Goal: Task Accomplishment & Management: Manage account settings

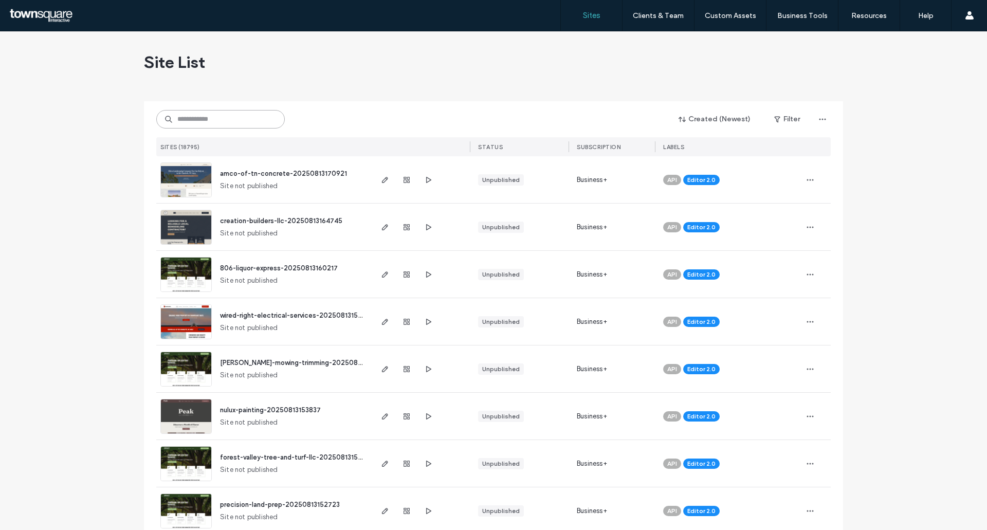
click at [224, 120] on input at bounding box center [220, 119] width 129 height 19
click at [230, 127] on input at bounding box center [220, 119] width 129 height 19
paste input "**********"
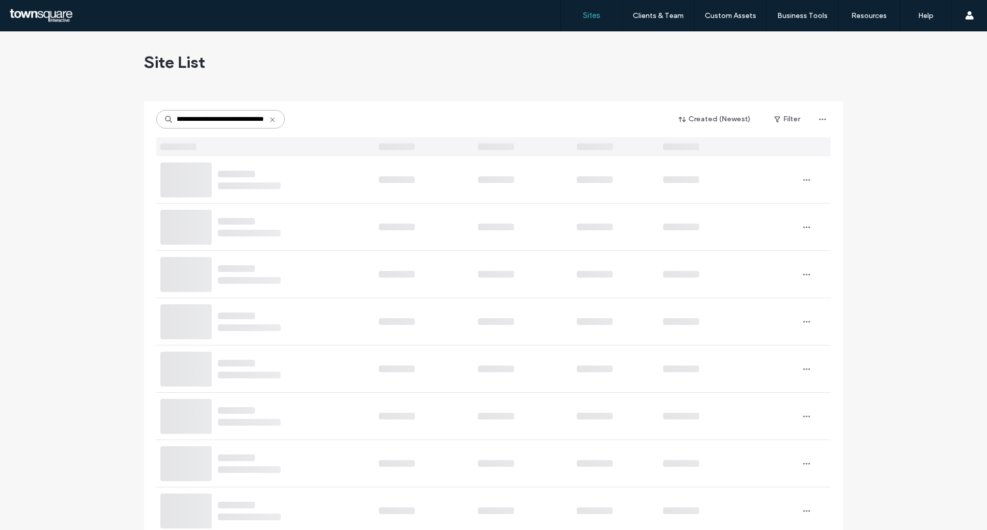
scroll to position [0, 821]
drag, startPoint x: 269, startPoint y: 119, endPoint x: 239, endPoint y: 117, distance: 30.4
click at [165, 120] on div "**********" at bounding box center [220, 119] width 129 height 19
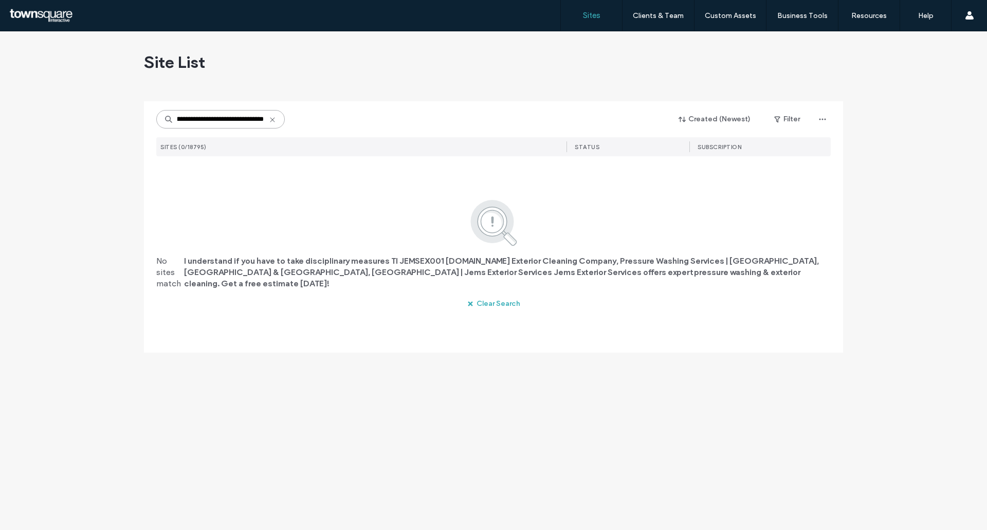
scroll to position [0, 718]
type input "**********"
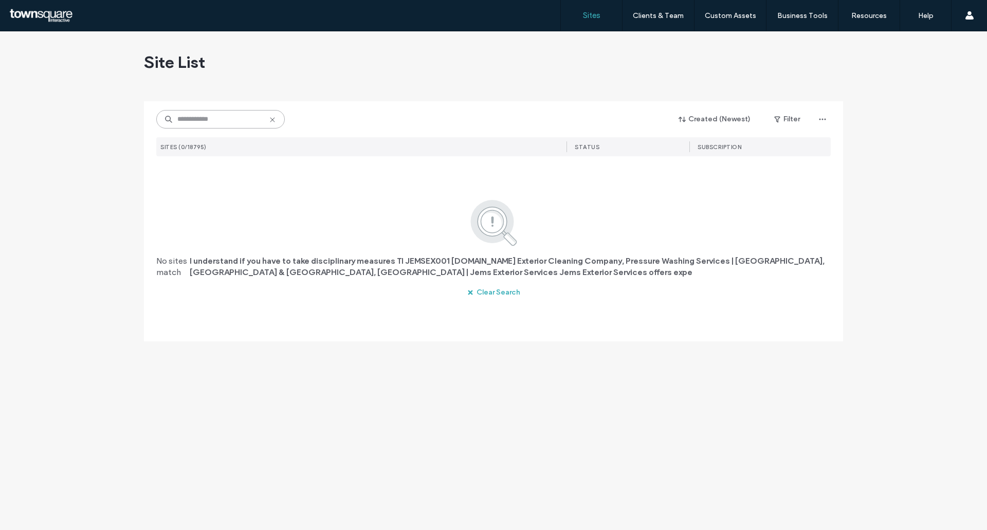
scroll to position [0, 0]
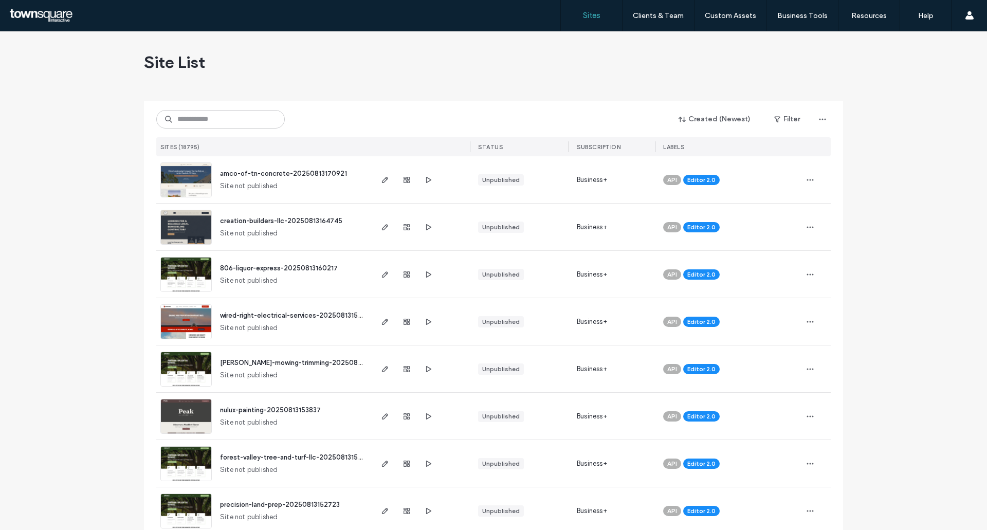
drag, startPoint x: 200, startPoint y: 131, endPoint x: 201, endPoint y: 124, distance: 6.2
click at [201, 131] on div "Created (Newest) Filter SITES (18795) STATUS SUBSCRIPTION LABELS" at bounding box center [493, 128] width 675 height 55
click at [202, 122] on input at bounding box center [220, 119] width 129 height 19
paste input "**********"
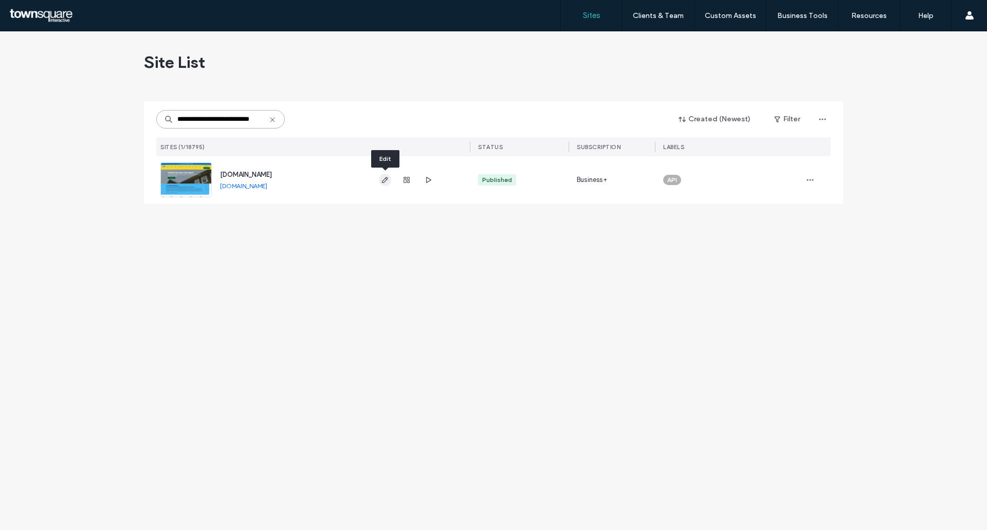
type input "**********"
click at [386, 183] on icon "button" at bounding box center [385, 180] width 8 height 8
click at [401, 178] on span "button" at bounding box center [407, 180] width 12 height 12
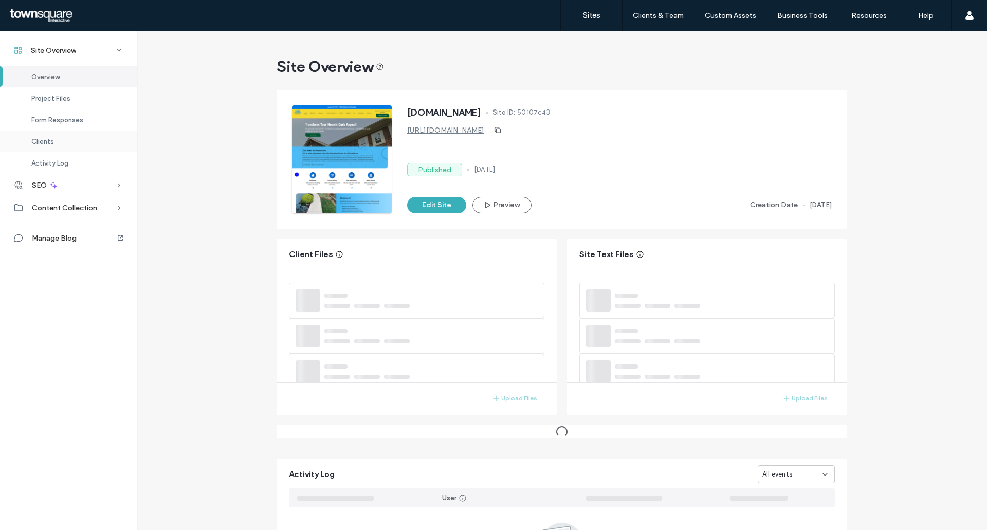
click at [79, 139] on div "Clients" at bounding box center [68, 142] width 137 height 22
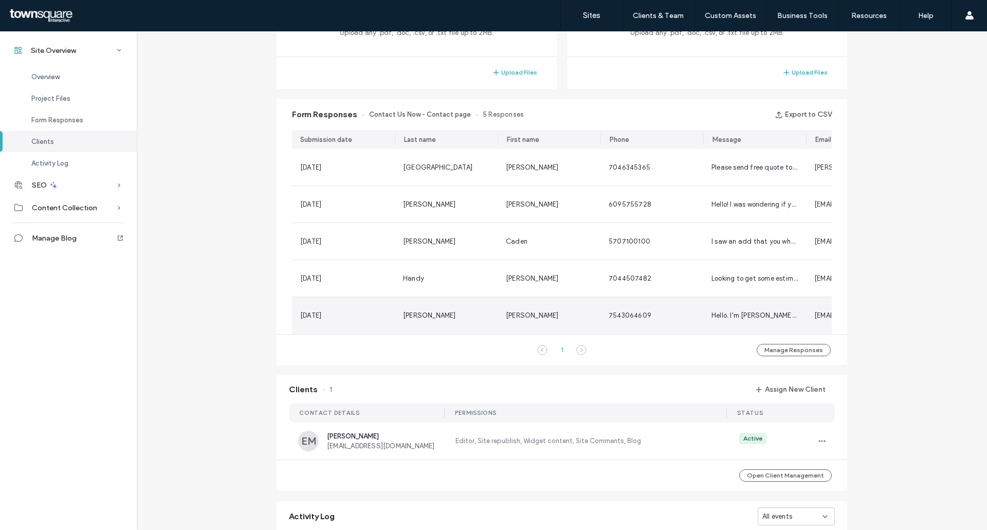
scroll to position [622, 0]
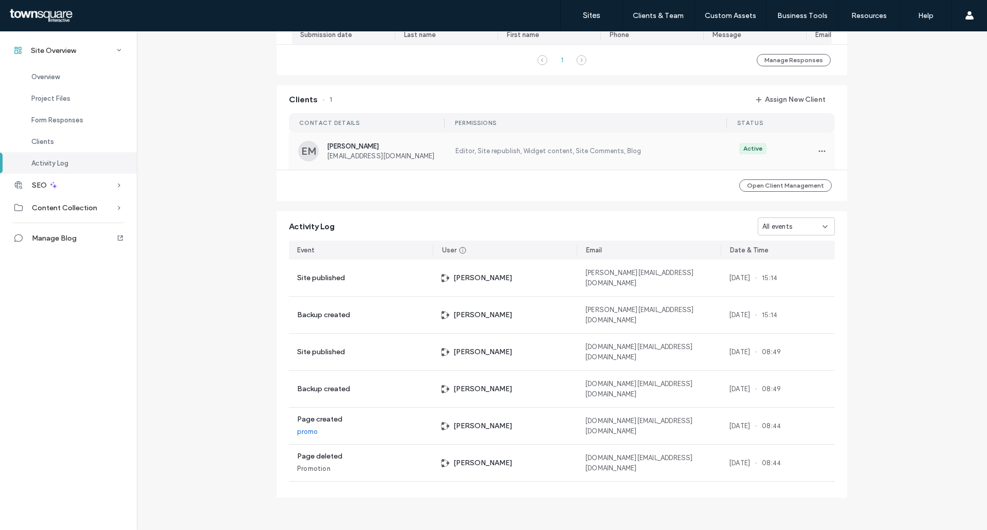
scroll to position [154, 0]
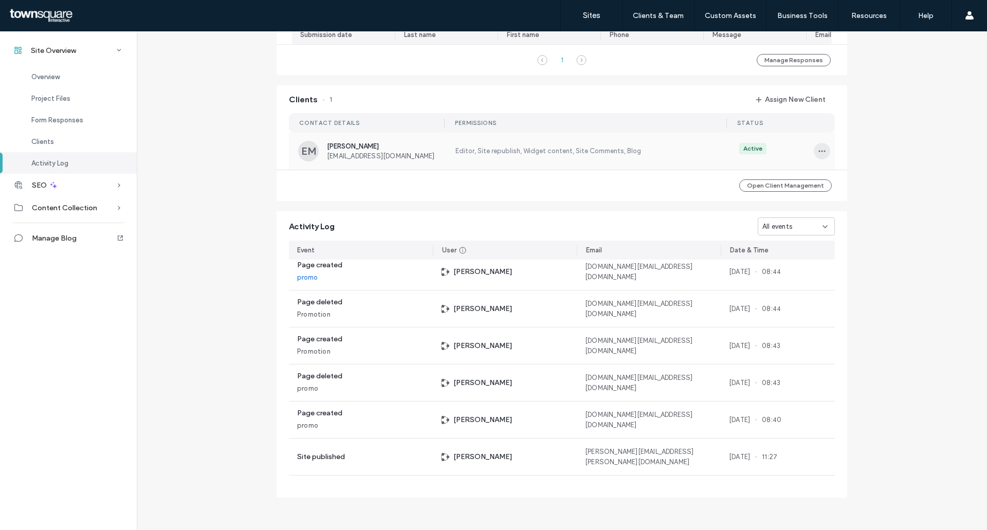
click at [818, 149] on icon "button" at bounding box center [822, 151] width 8 height 8
click at [874, 199] on span "Manage Access" at bounding box center [856, 197] width 50 height 10
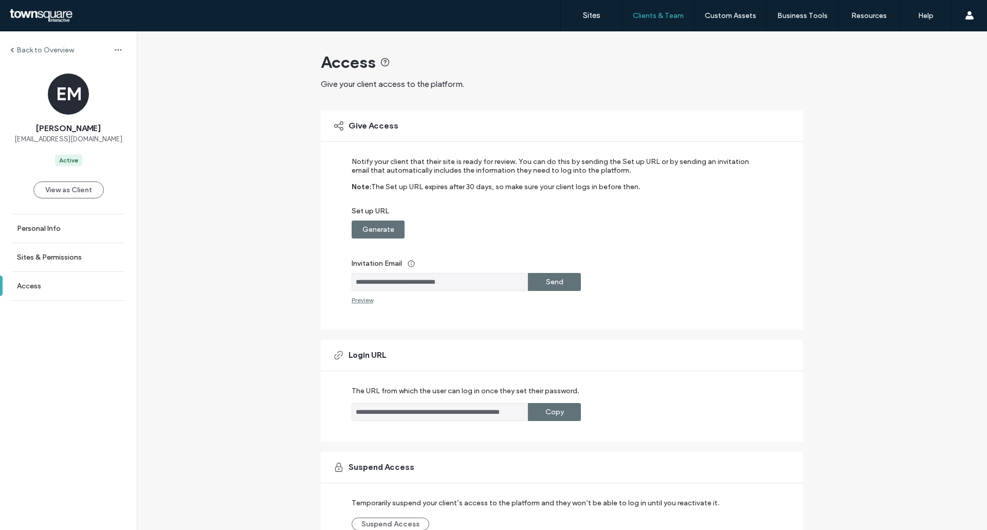
click at [551, 282] on label "Send" at bounding box center [554, 282] width 17 height 19
click at [355, 227] on div "Generate" at bounding box center [378, 230] width 53 height 18
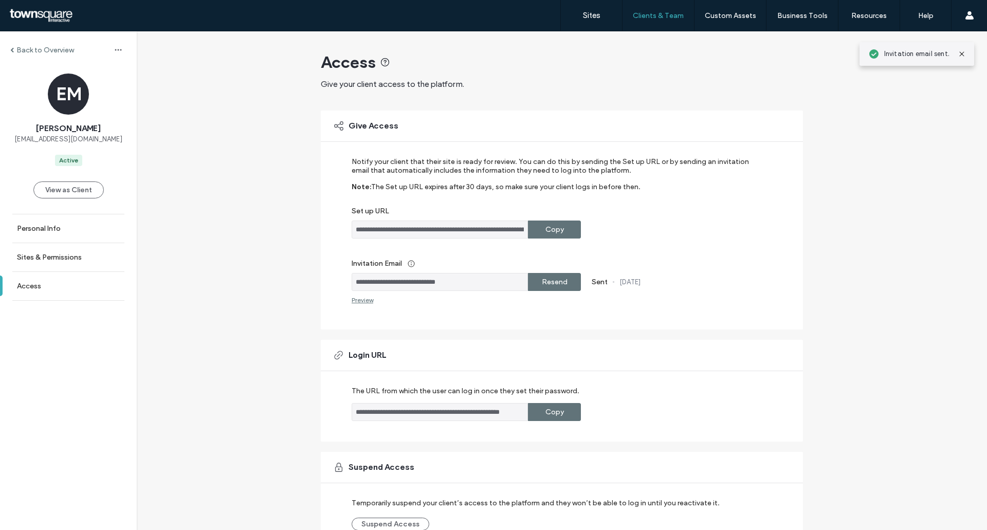
click at [549, 234] on label "Copy" at bounding box center [555, 229] width 19 height 19
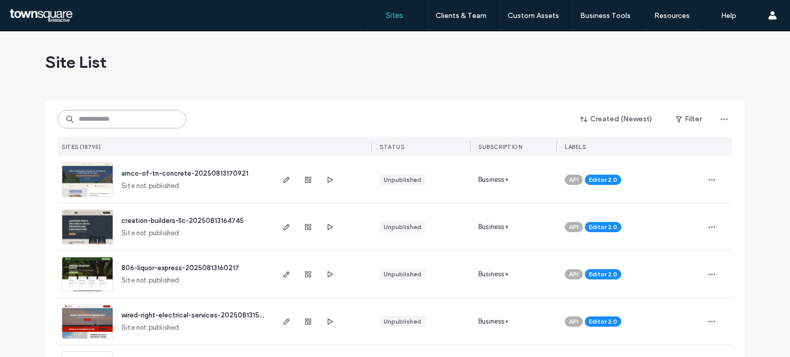
click at [124, 116] on input at bounding box center [122, 119] width 129 height 19
paste input "**********"
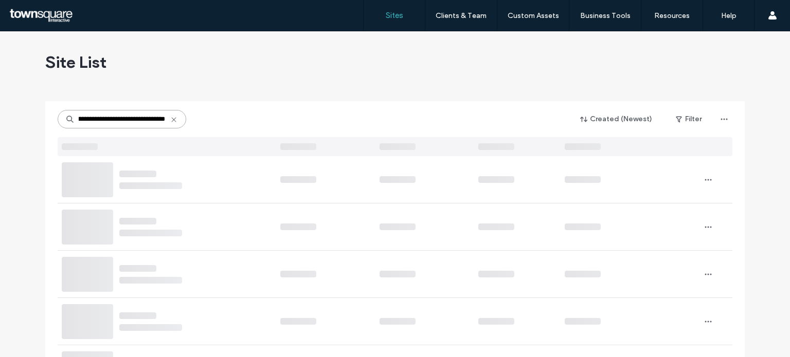
type input "**********"
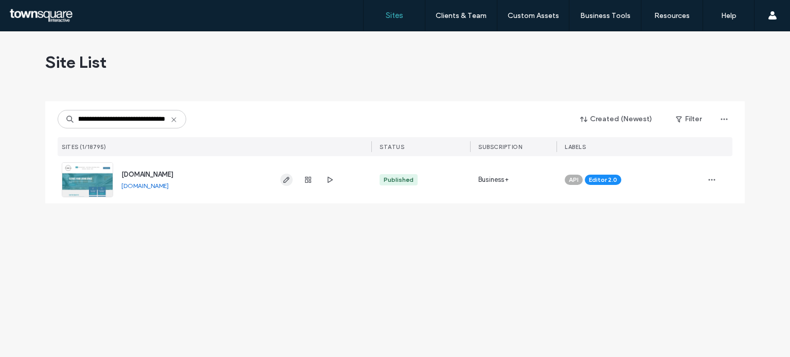
click at [288, 183] on icon "button" at bounding box center [286, 180] width 8 height 8
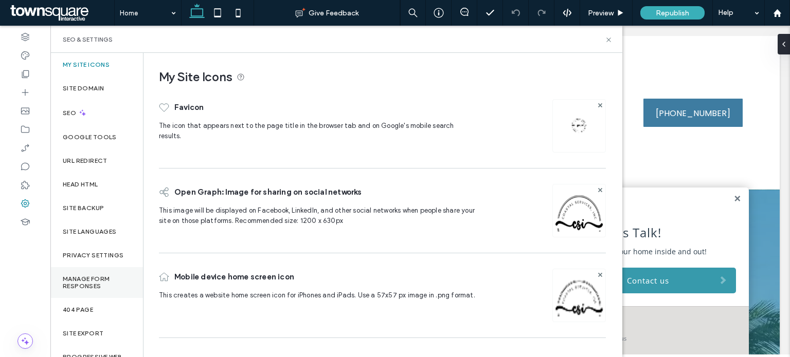
click at [102, 273] on div "Manage Form Responses" at bounding box center [96, 282] width 93 height 31
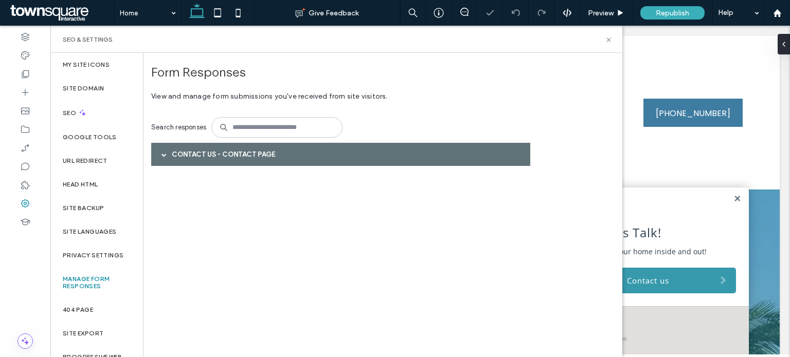
click at [162, 154] on span at bounding box center [163, 154] width 5 height 5
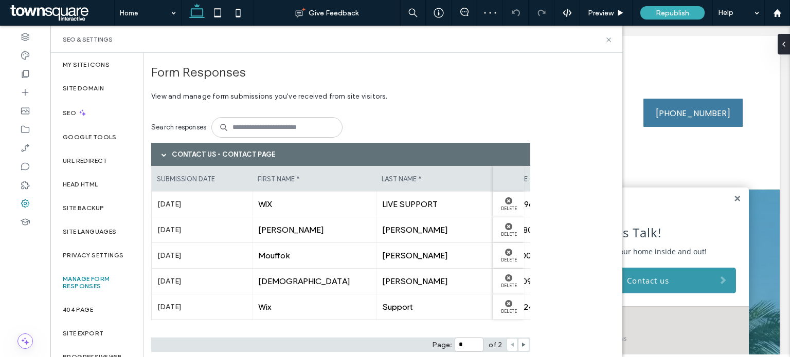
scroll to position [13, 0]
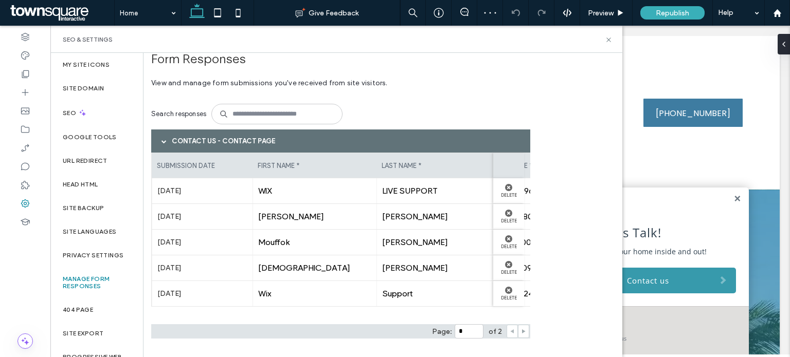
click at [521, 334] on icon at bounding box center [523, 331] width 5 height 5
click at [430, 212] on span "Smith" at bounding box center [438, 217] width 113 height 10
click at [298, 212] on span "Amanda" at bounding box center [314, 217] width 113 height 10
click at [170, 213] on label "Jul 10th 2025" at bounding box center [202, 216] width 90 height 19
click at [403, 212] on span "Smith" at bounding box center [438, 217] width 113 height 10
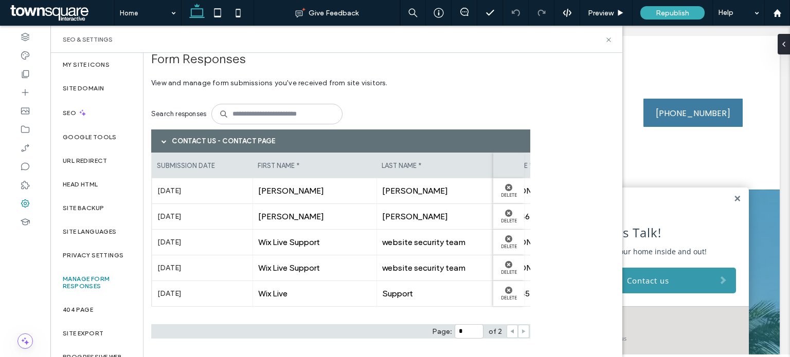
click at [513, 331] on use at bounding box center [512, 332] width 4 height 4
click at [522, 333] on use at bounding box center [524, 332] width 4 height 4
click at [282, 222] on div "Amanda" at bounding box center [314, 216] width 124 height 25
click at [421, 212] on span "Smith" at bounding box center [438, 217] width 113 height 10
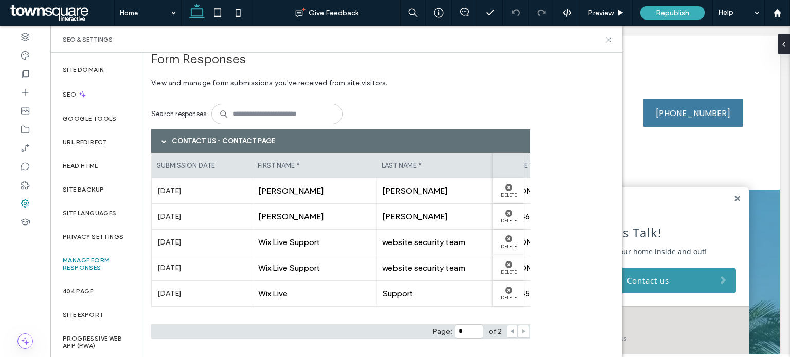
click at [514, 331] on icon at bounding box center [512, 331] width 5 height 5
click at [520, 329] on div at bounding box center [523, 331] width 11 height 13
click at [522, 329] on icon at bounding box center [523, 331] width 5 height 5
type input "*"
click at [270, 189] on span "Paul" at bounding box center [314, 191] width 113 height 10
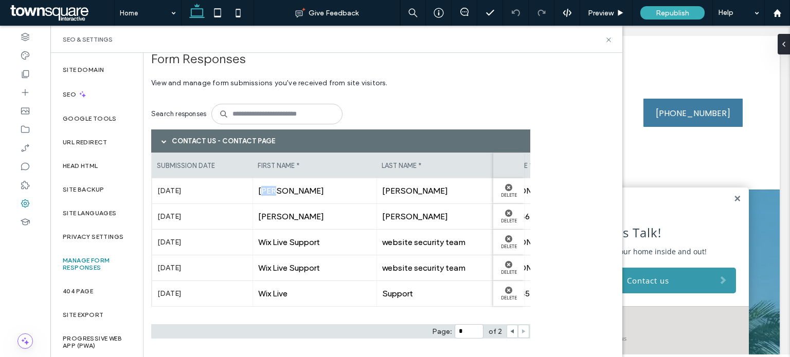
drag, startPoint x: 262, startPoint y: 191, endPoint x: 297, endPoint y: 191, distance: 35.5
click at [297, 191] on span "Paul" at bounding box center [314, 191] width 113 height 10
click at [608, 42] on icon at bounding box center [609, 40] width 8 height 8
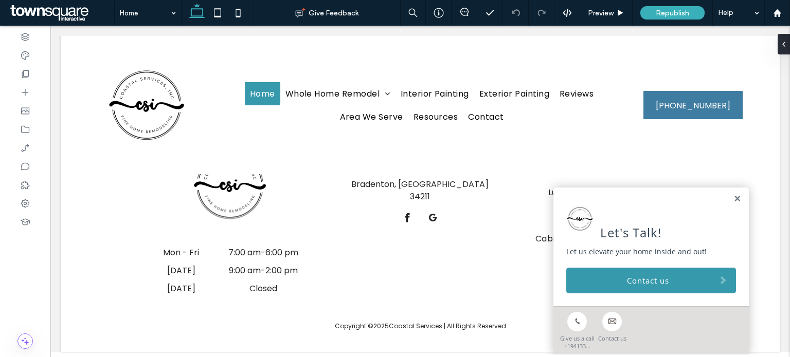
scroll to position [584, 0]
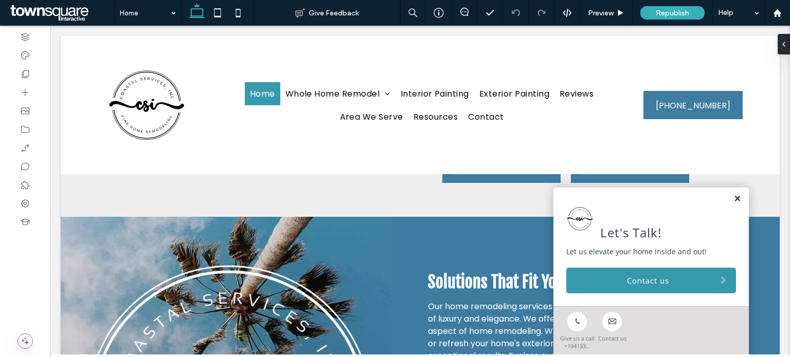
click at [733, 197] on link at bounding box center [737, 199] width 8 height 9
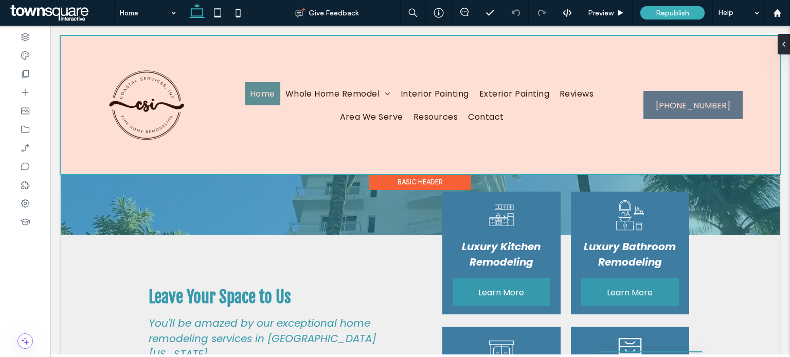
scroll to position [121, 0]
